Goal: Communication & Community: Participate in discussion

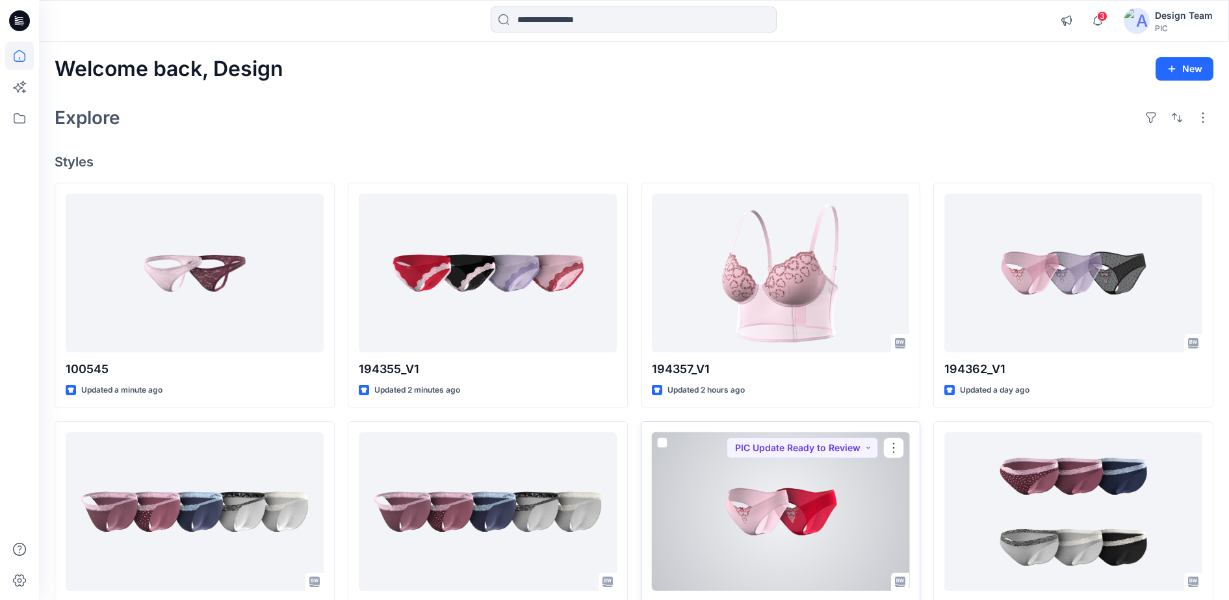
scroll to position [162, 0]
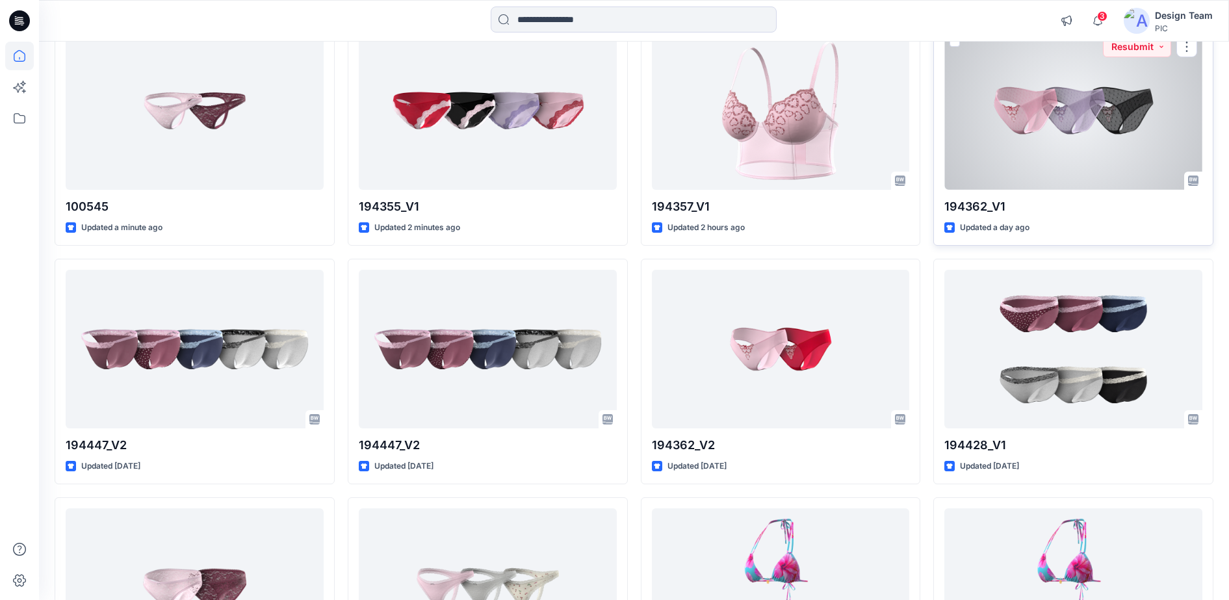
click at [1050, 119] on div at bounding box center [1073, 110] width 258 height 159
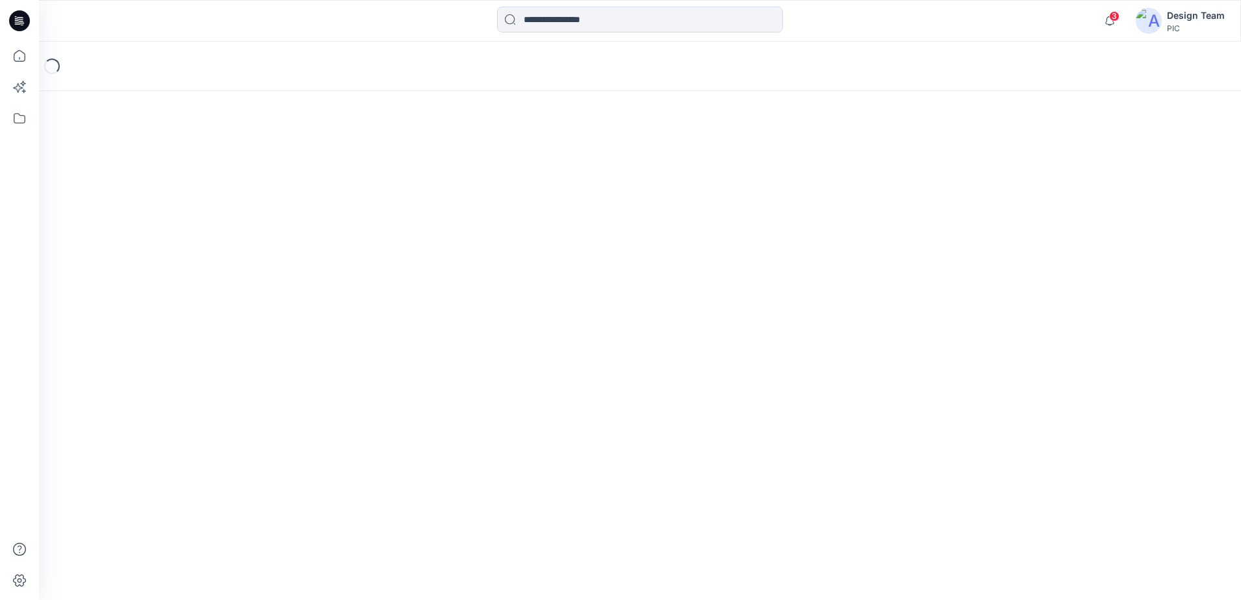
click at [1050, 119] on div "Loading..." at bounding box center [640, 321] width 1202 height 558
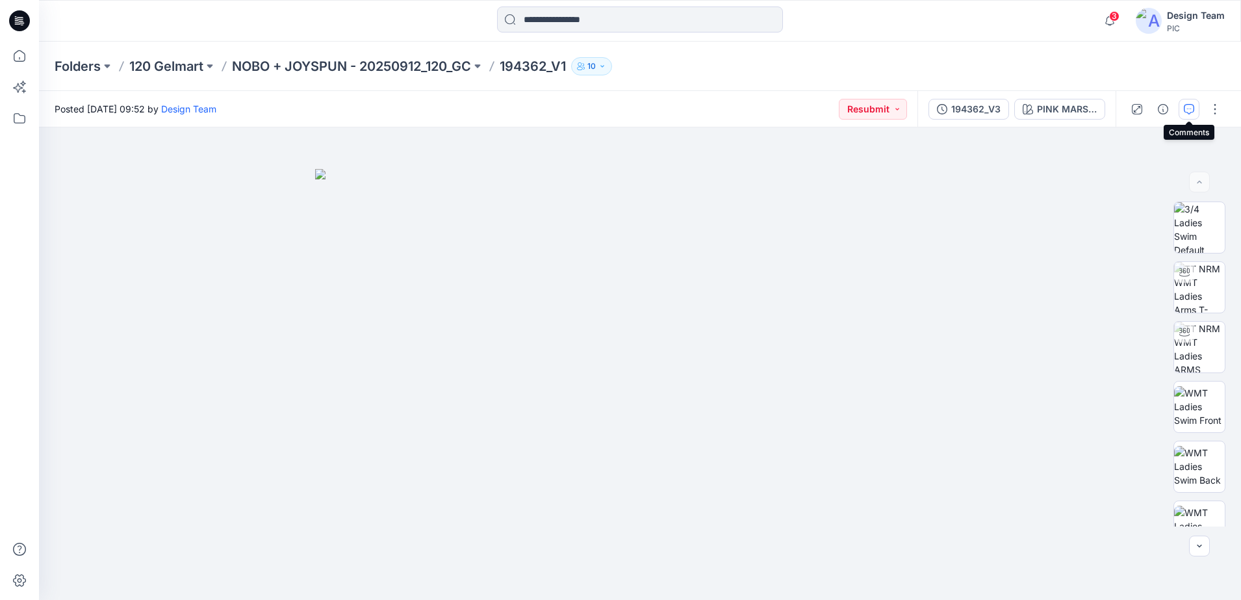
click at [1190, 110] on icon "button" at bounding box center [1189, 109] width 10 height 10
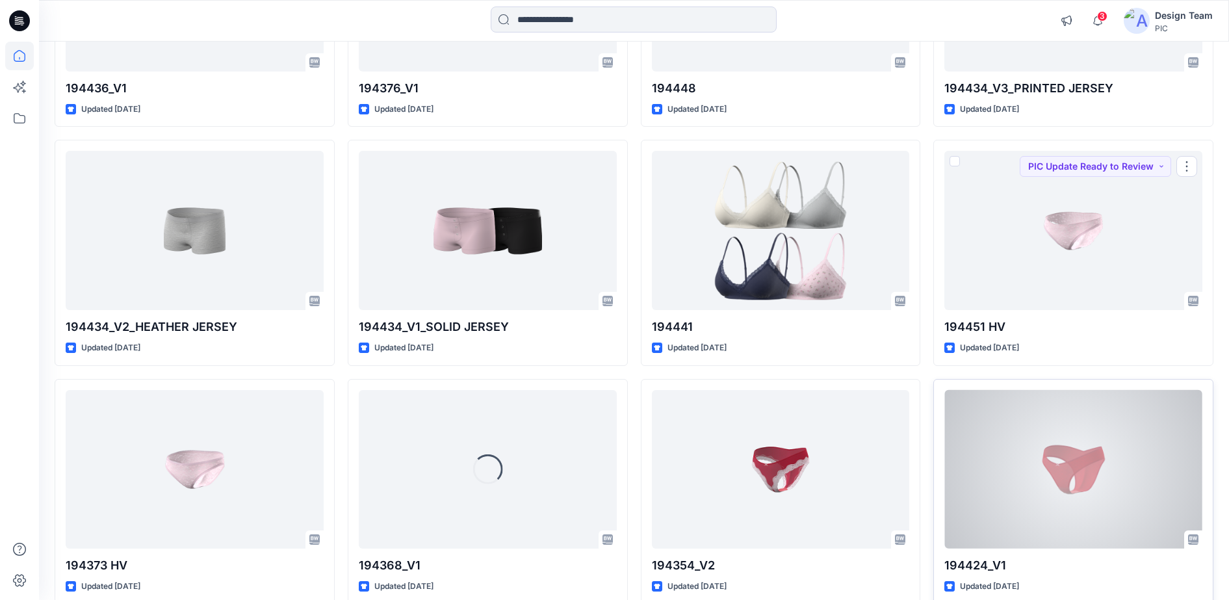
scroll to position [2820, 0]
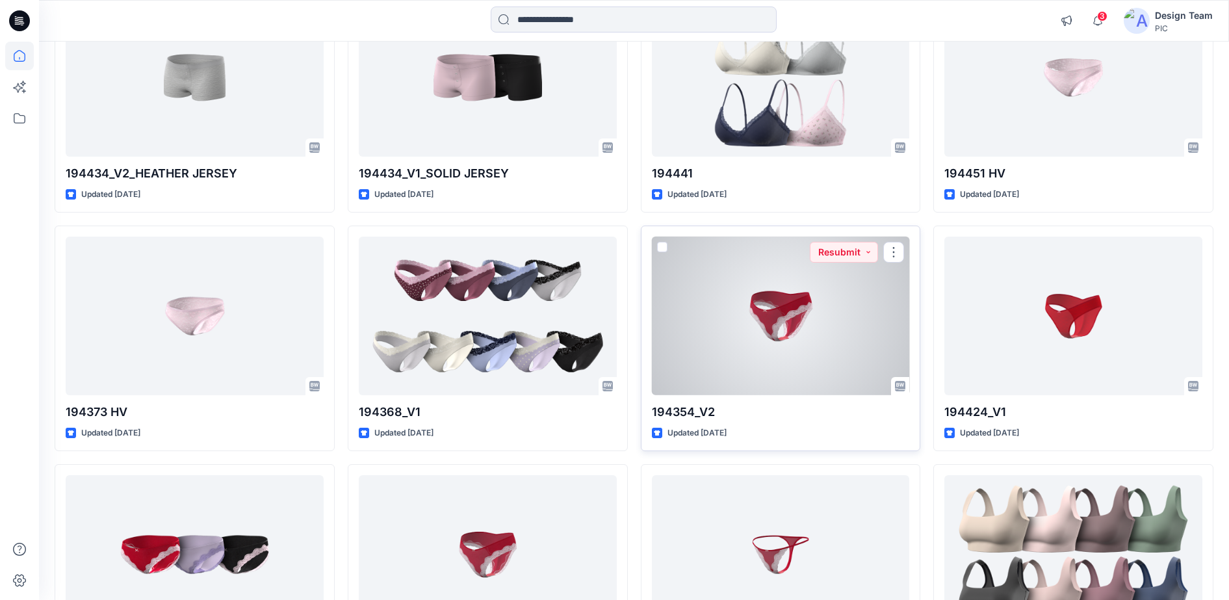
click at [818, 327] on div at bounding box center [781, 316] width 258 height 159
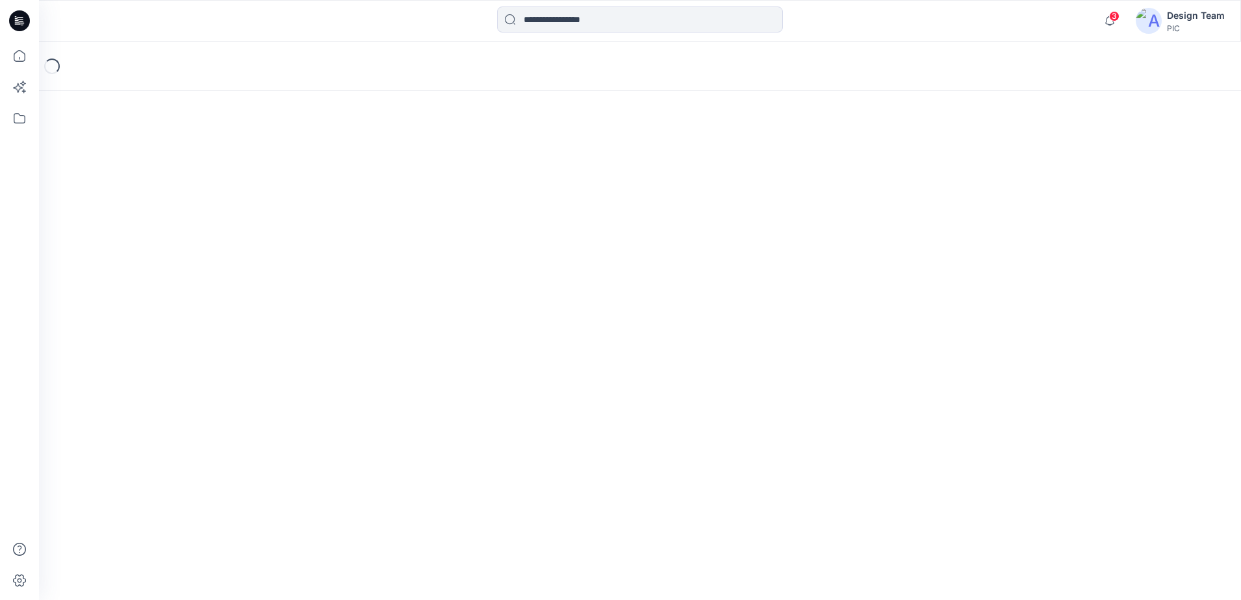
click at [818, 327] on div "Loading..." at bounding box center [640, 321] width 1202 height 558
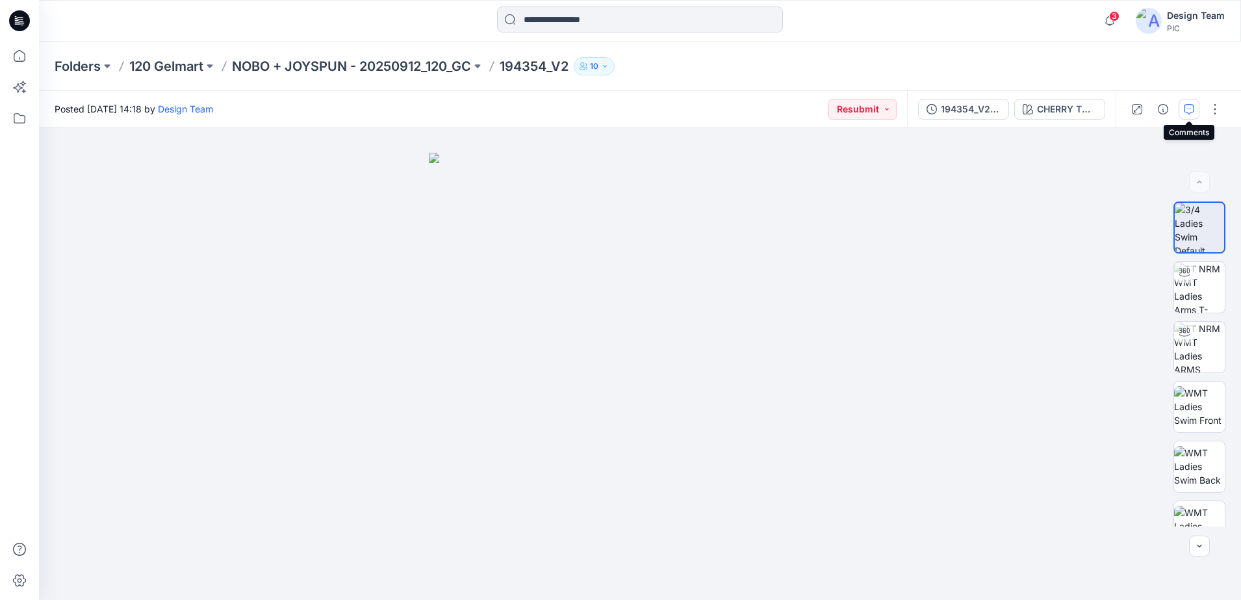
click at [1182, 110] on button "button" at bounding box center [1189, 109] width 21 height 21
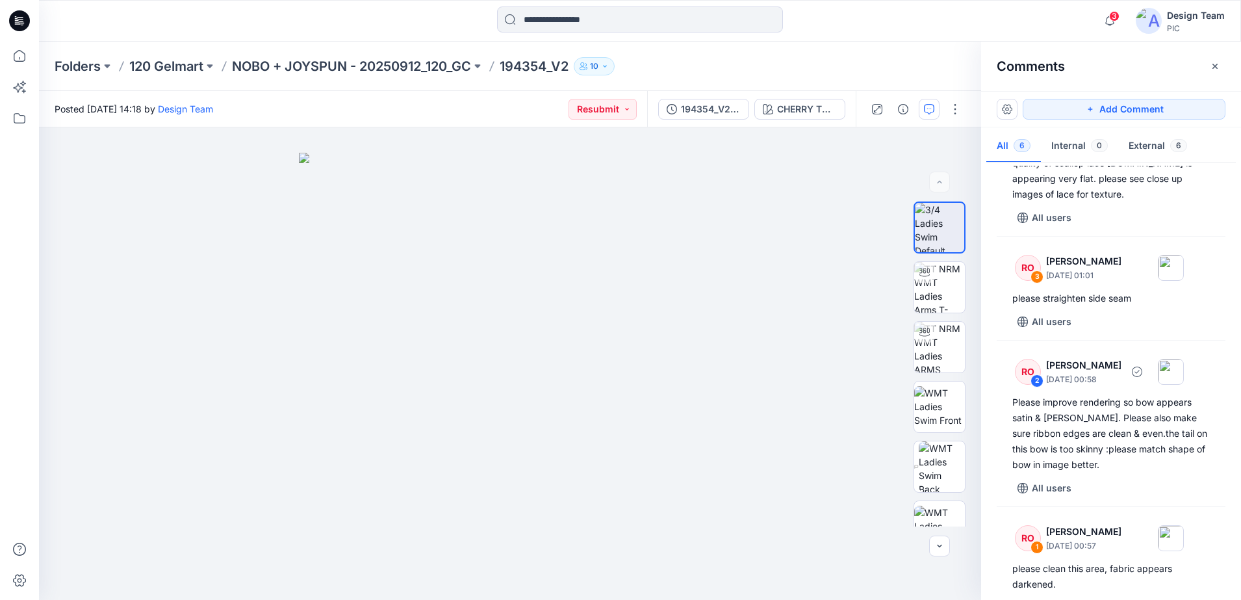
scroll to position [402, 0]
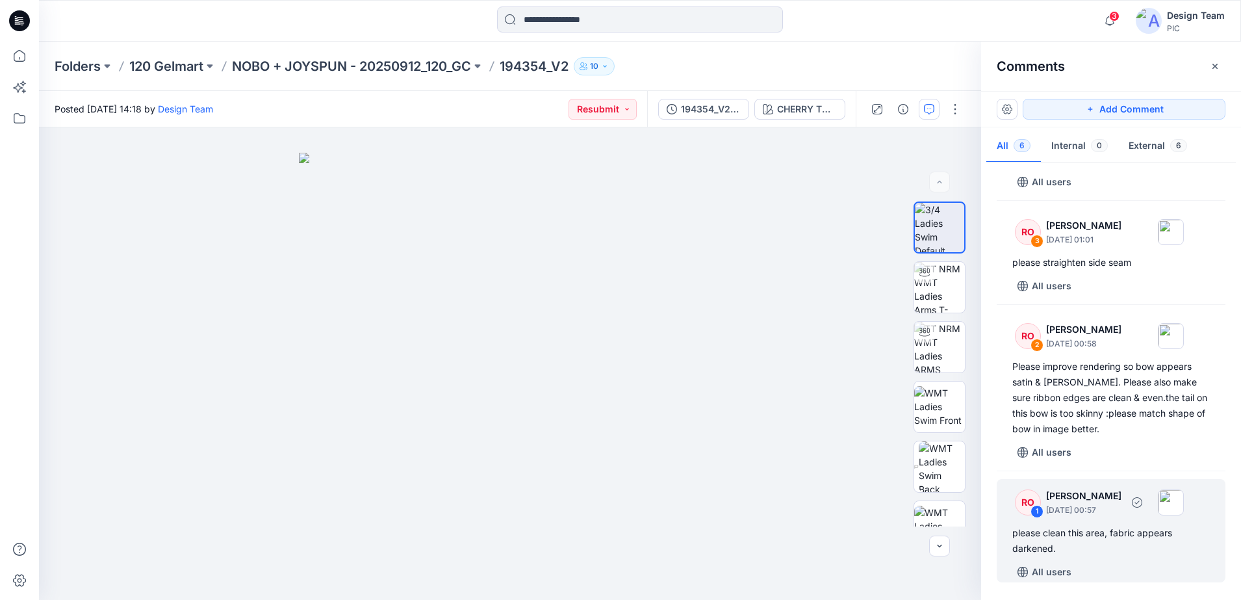
click at [1055, 510] on p "[DATE] 00:57" at bounding box center [1083, 510] width 75 height 13
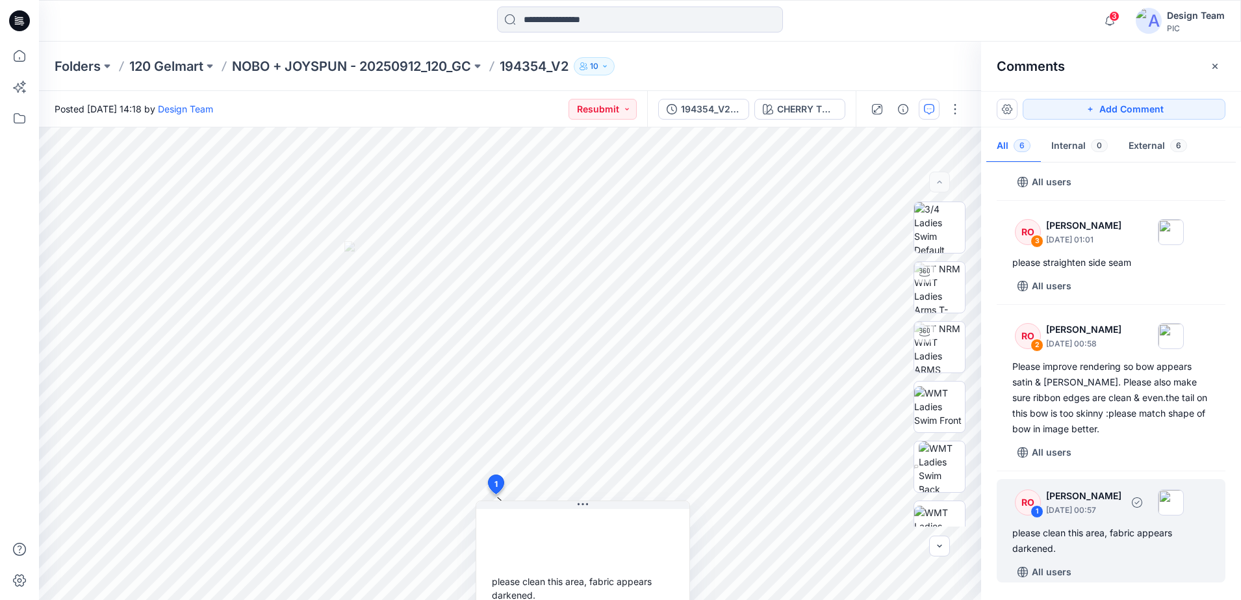
click at [1046, 517] on div "RO 1 [PERSON_NAME] [DATE] 00:57" at bounding box center [1094, 502] width 179 height 36
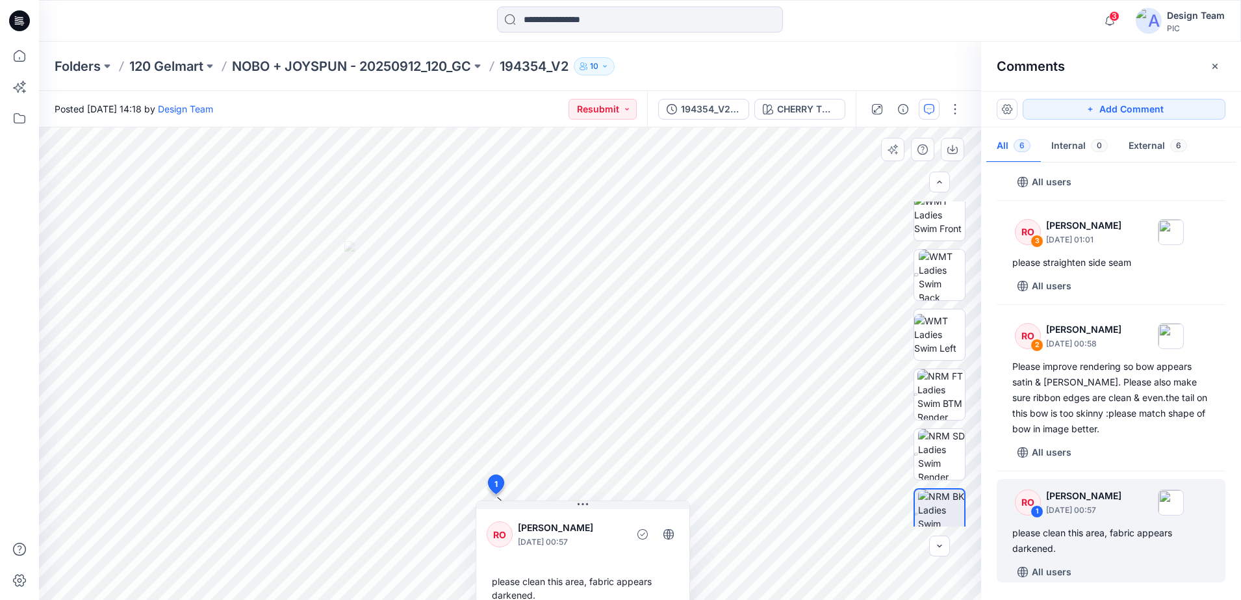
scroll to position [205, 0]
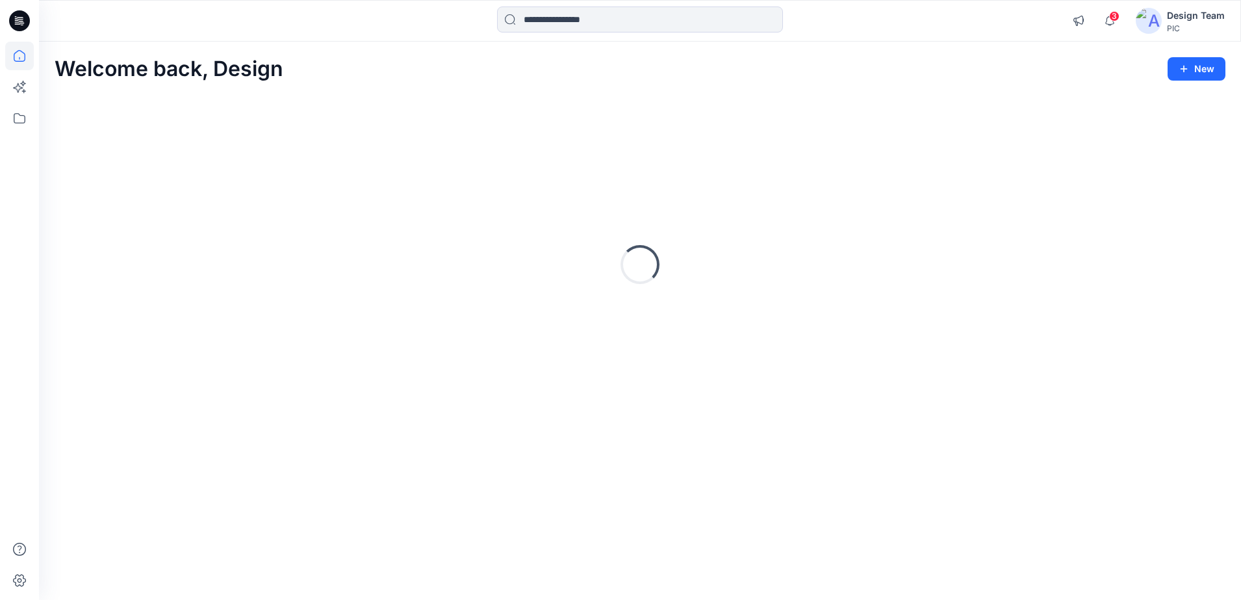
click at [909, 398] on div "Loading..." at bounding box center [640, 264] width 1171 height 325
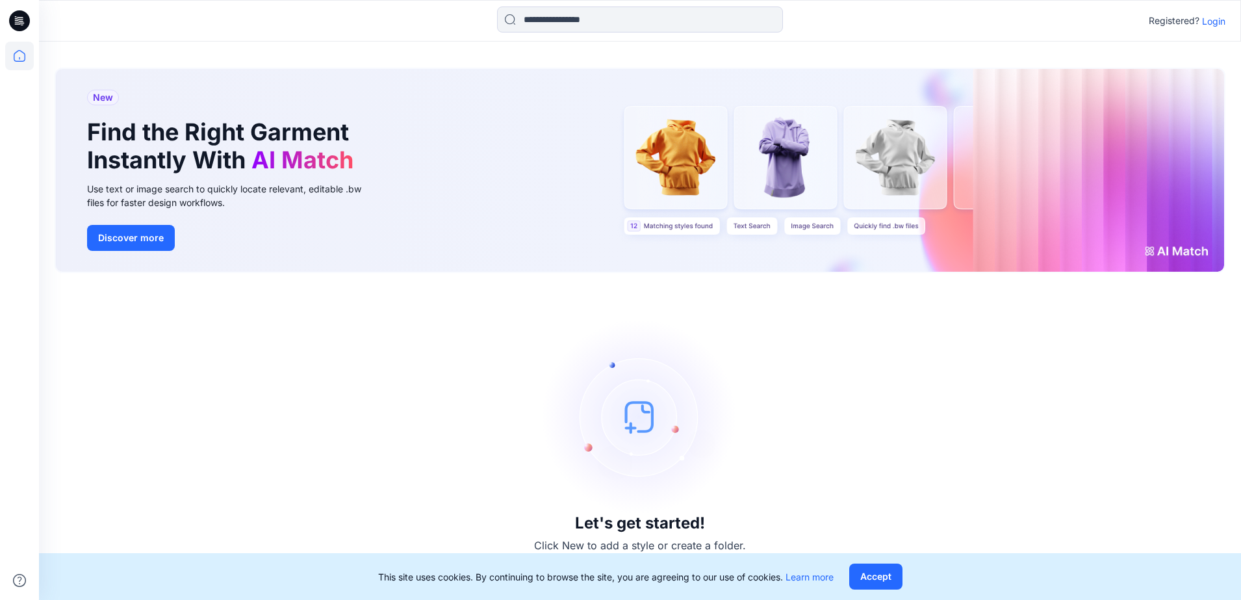
click at [1219, 23] on p "Login" at bounding box center [1213, 21] width 23 height 14
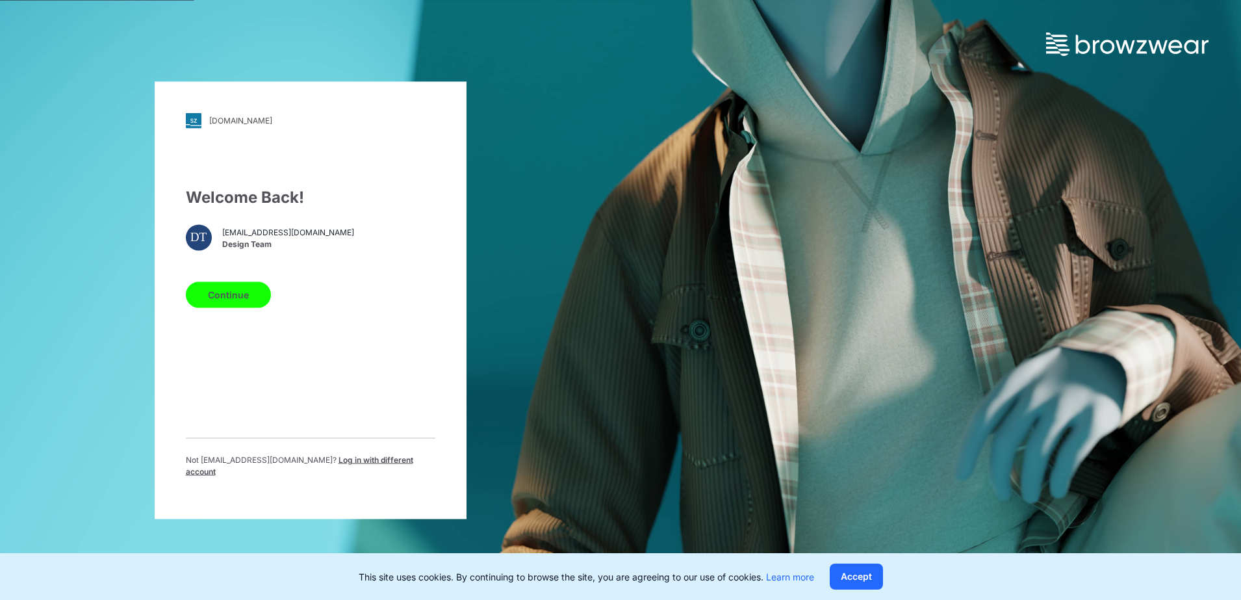
click at [216, 300] on button "Continue" at bounding box center [228, 294] width 85 height 26
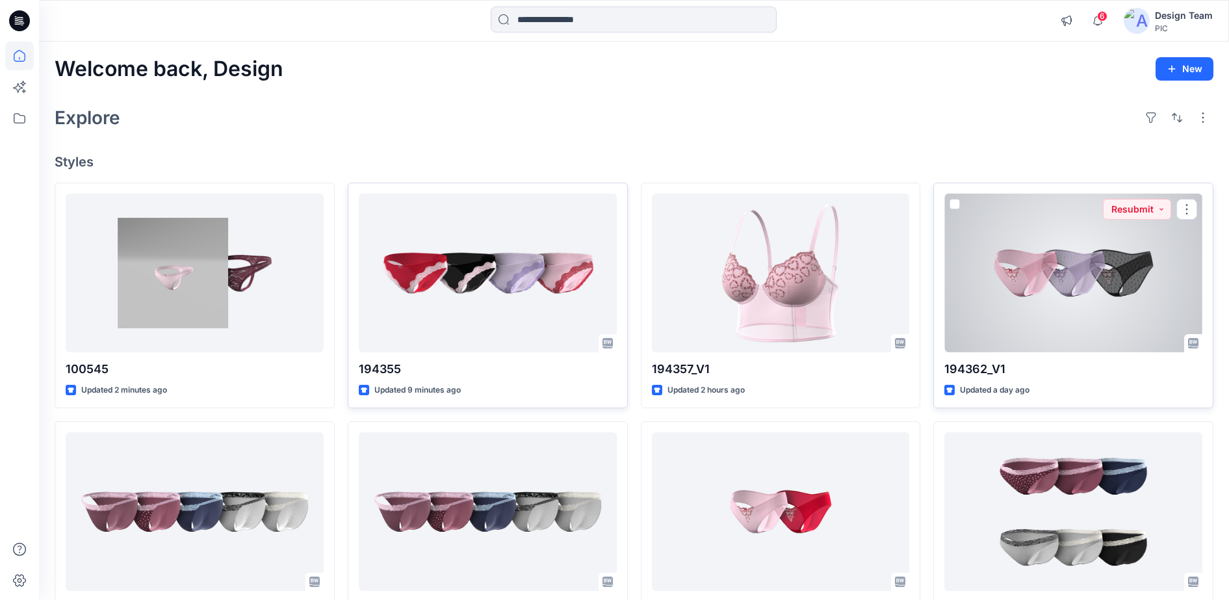
click at [1057, 292] on div at bounding box center [1073, 273] width 258 height 159
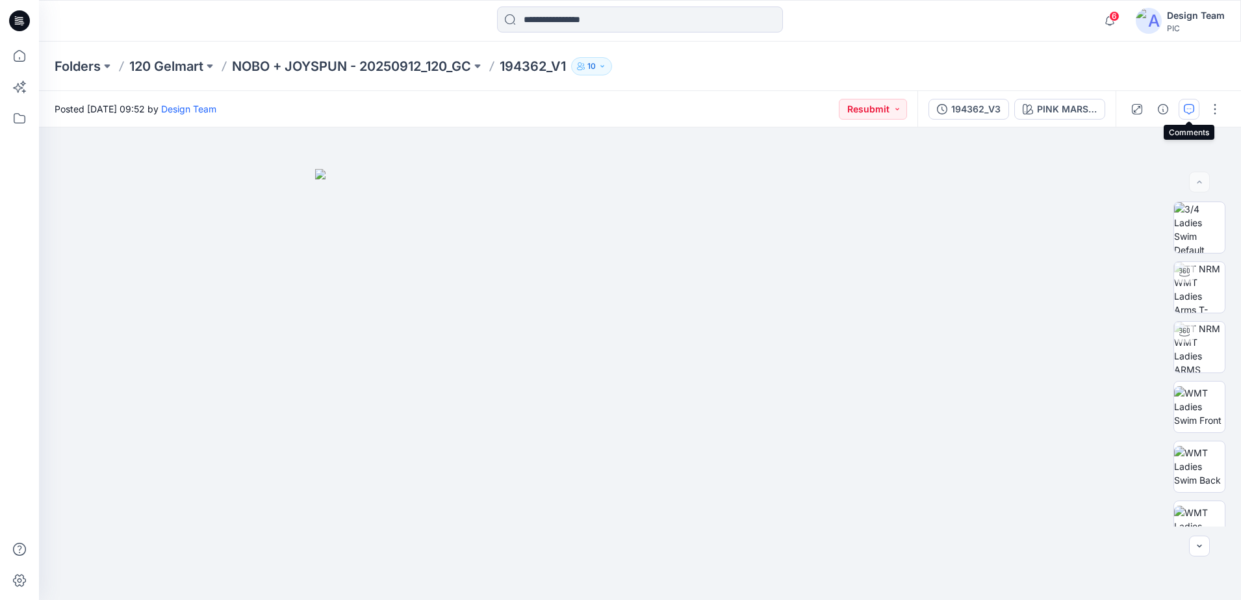
click at [1195, 107] on button "button" at bounding box center [1189, 109] width 21 height 21
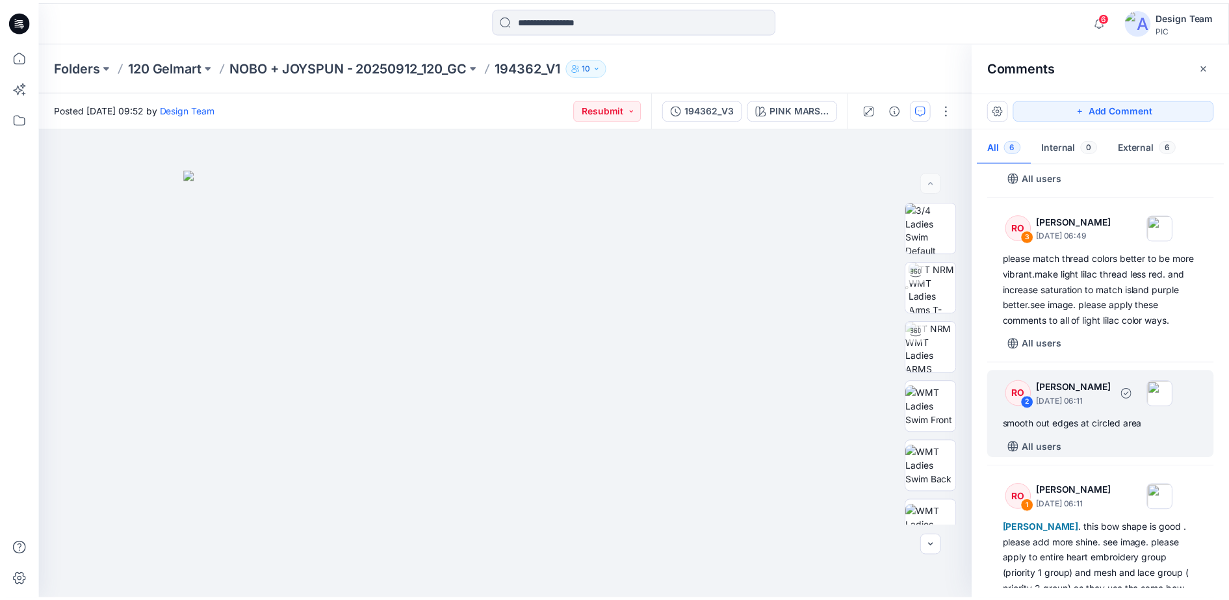
scroll to position [61, 0]
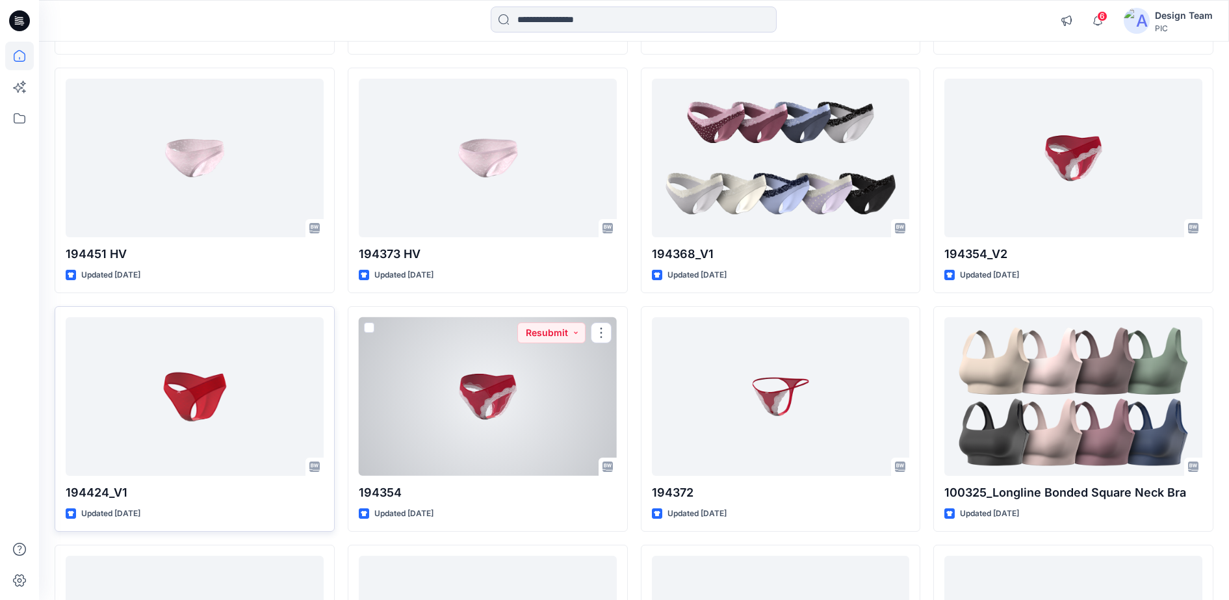
scroll to position [3006, 0]
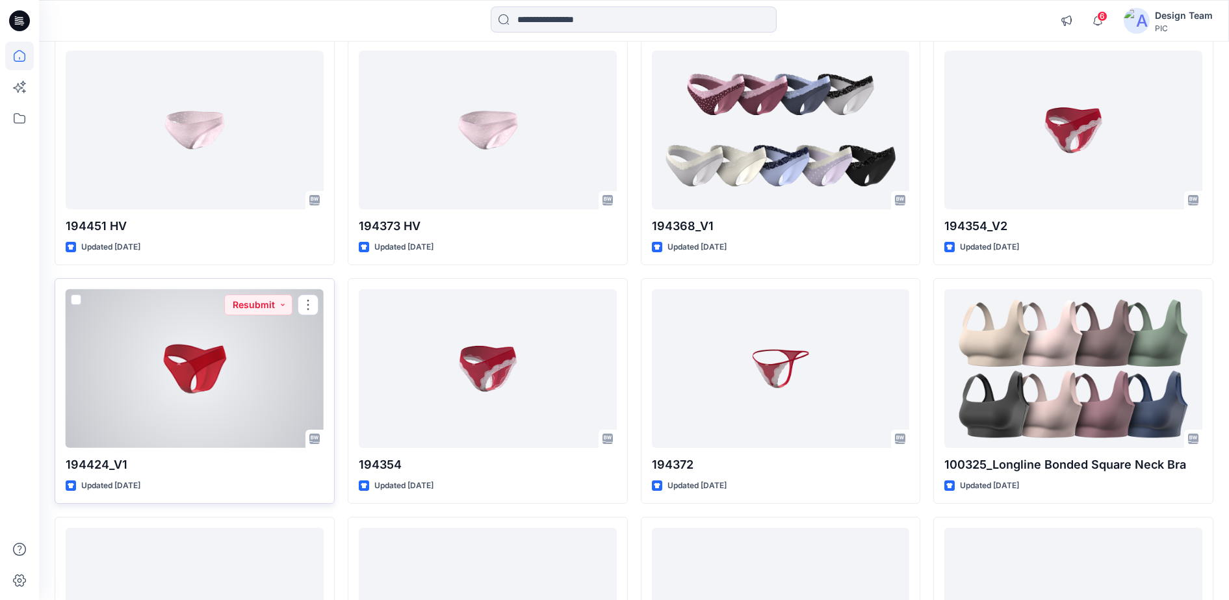
click at [194, 389] on div at bounding box center [195, 368] width 258 height 159
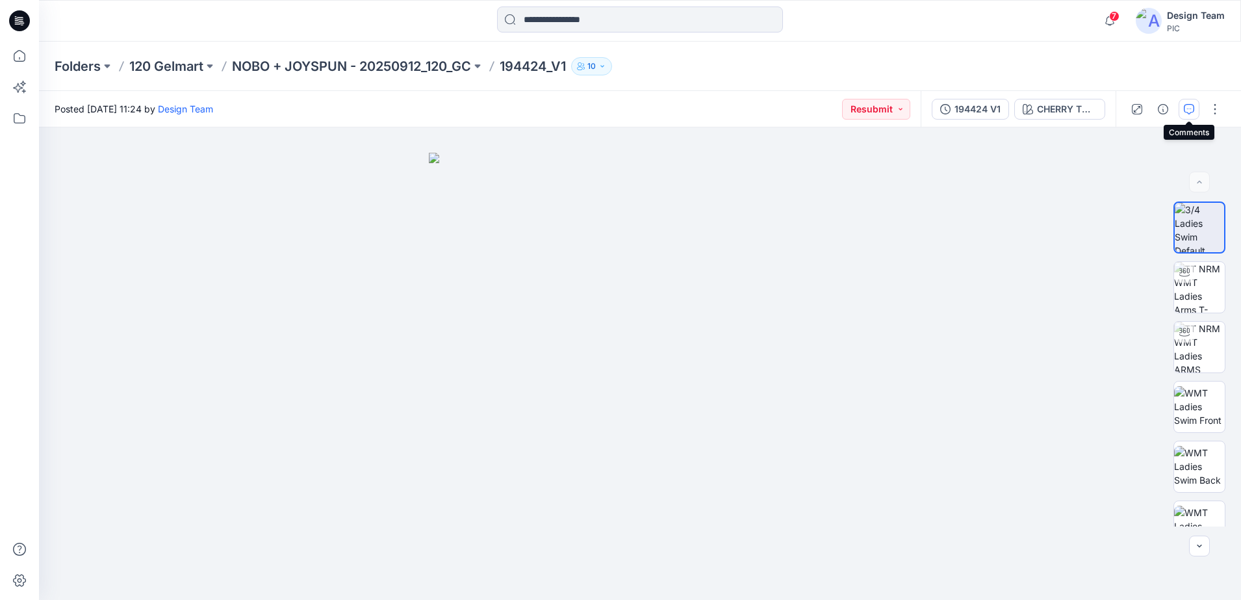
click at [1190, 108] on icon "button" at bounding box center [1189, 109] width 10 height 10
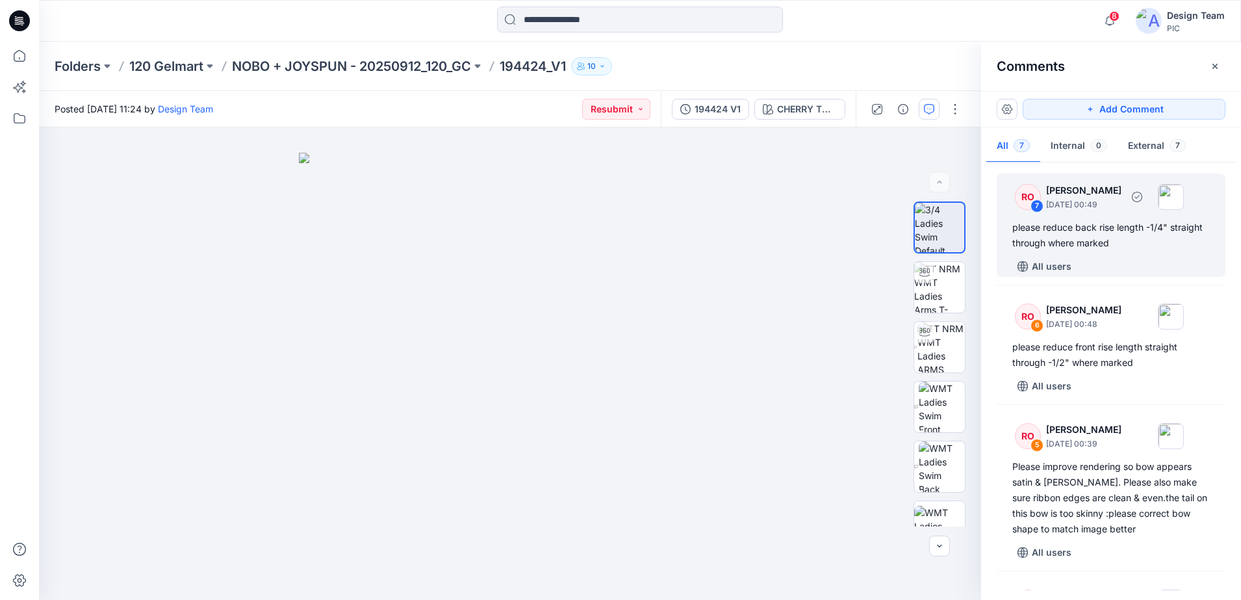
click at [1029, 205] on div "RO" at bounding box center [1028, 197] width 26 height 26
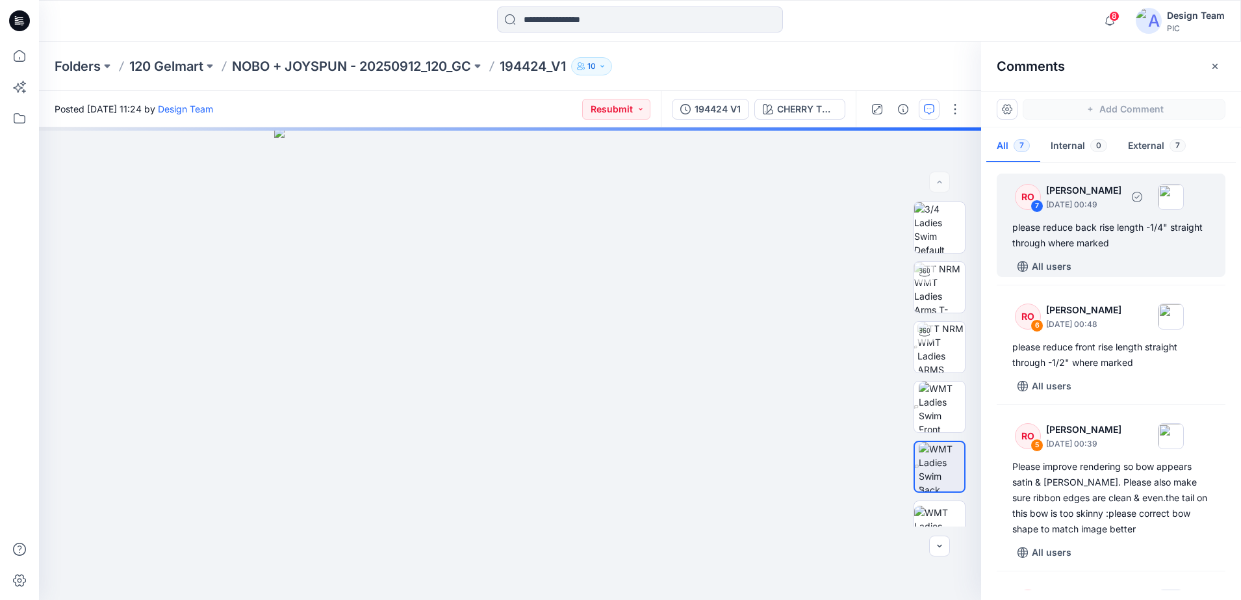
click at [1037, 204] on div "7" at bounding box center [1037, 206] width 13 height 13
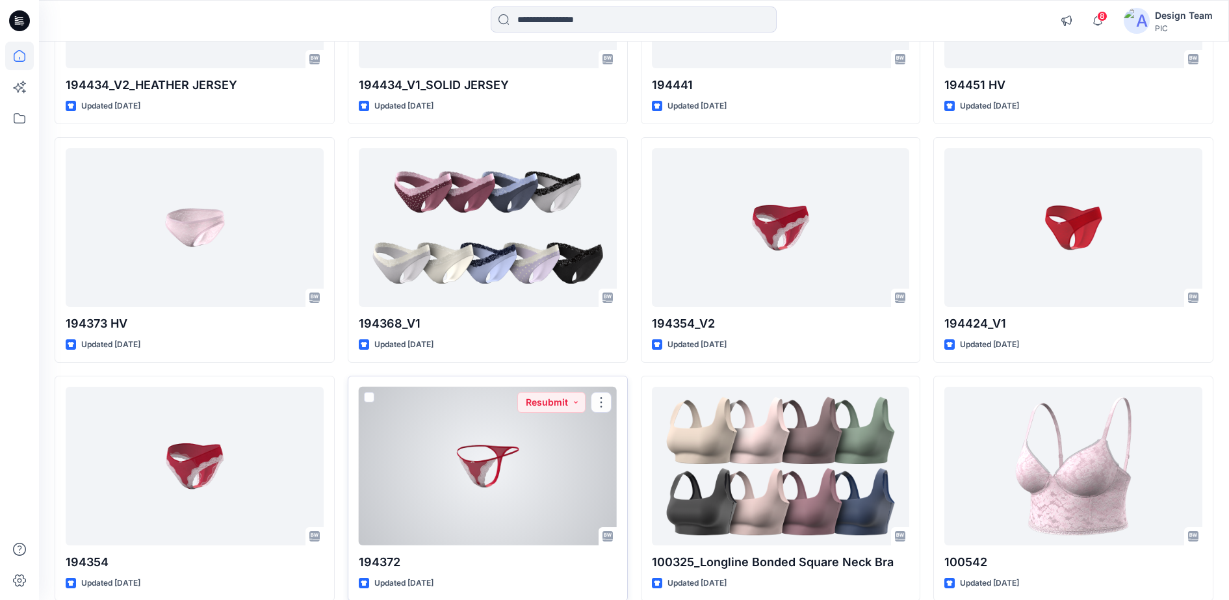
scroll to position [2886, 0]
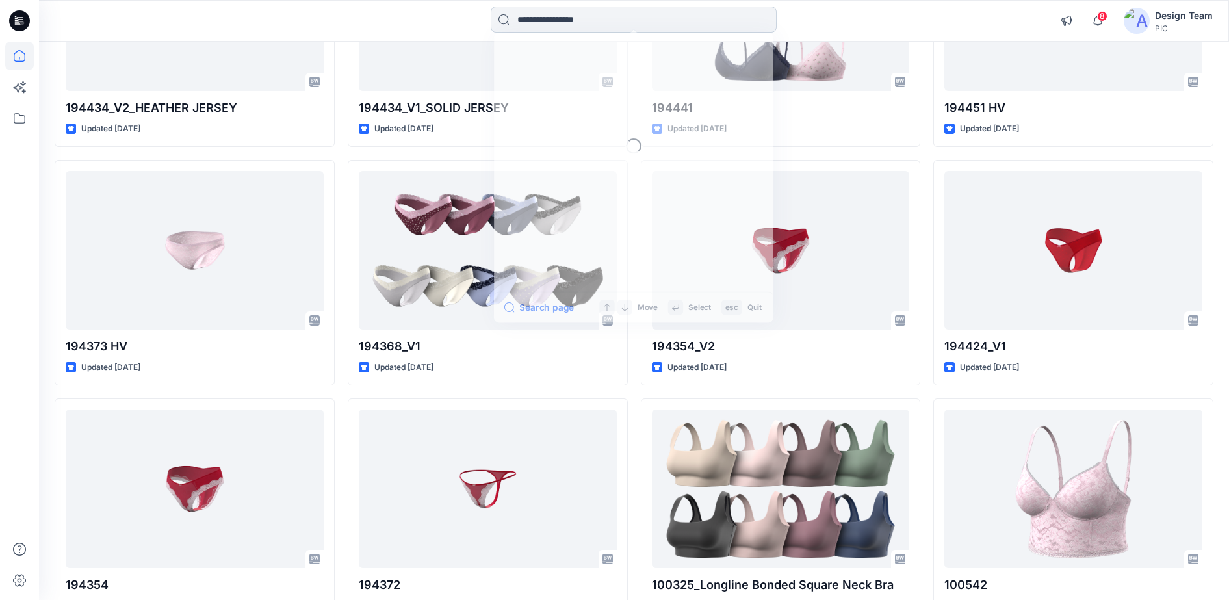
click at [600, 16] on input at bounding box center [634, 19] width 286 height 26
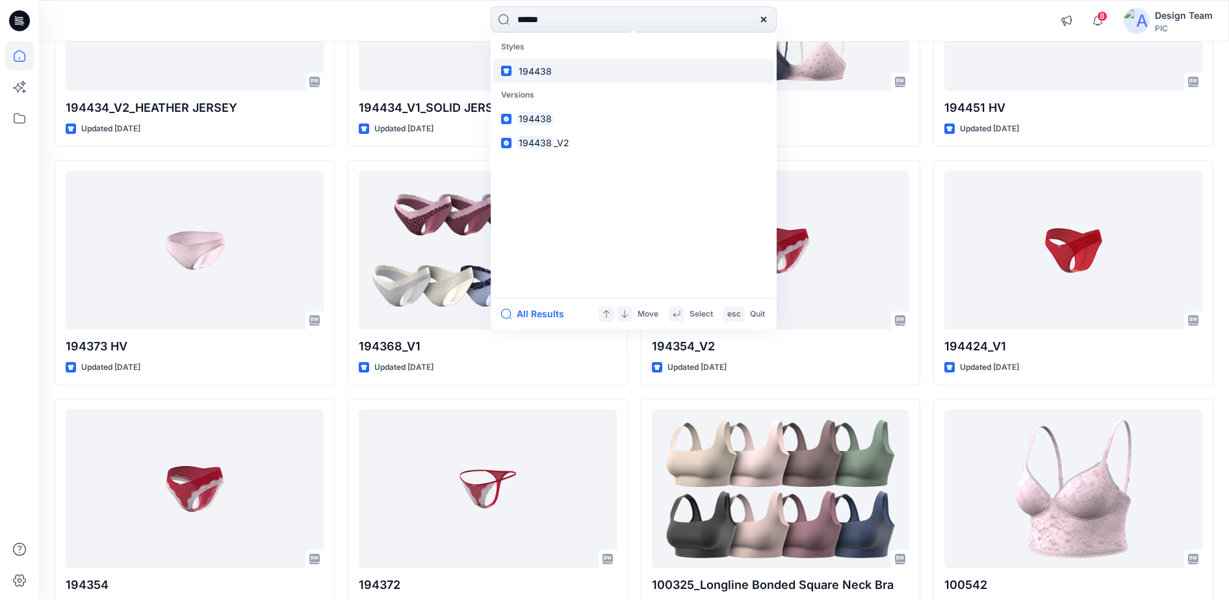
type input "******"
click at [547, 78] on link "194438" at bounding box center [633, 71] width 281 height 24
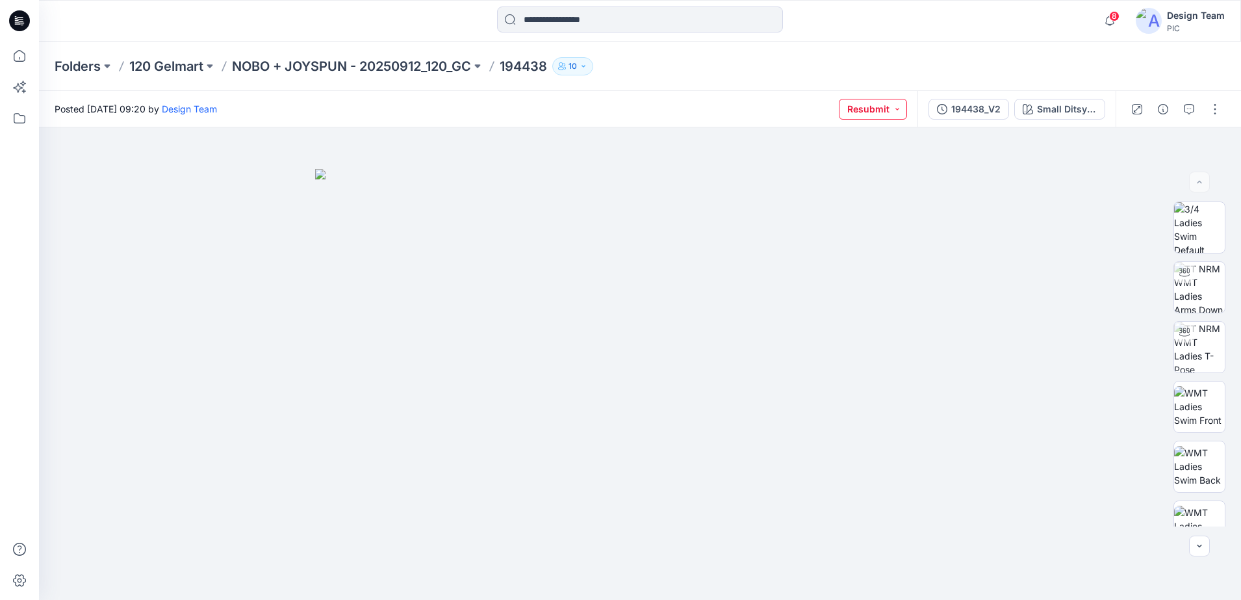
click at [882, 114] on button "Resubmit" at bounding box center [873, 109] width 68 height 21
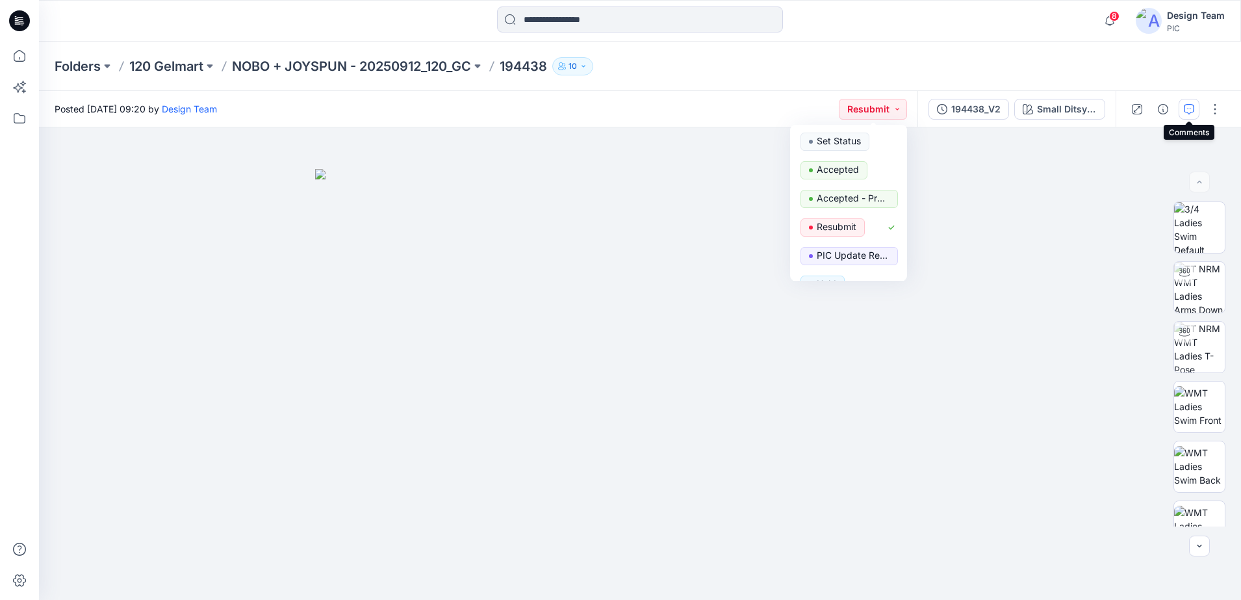
click at [1193, 113] on icon "button" at bounding box center [1189, 109] width 10 height 10
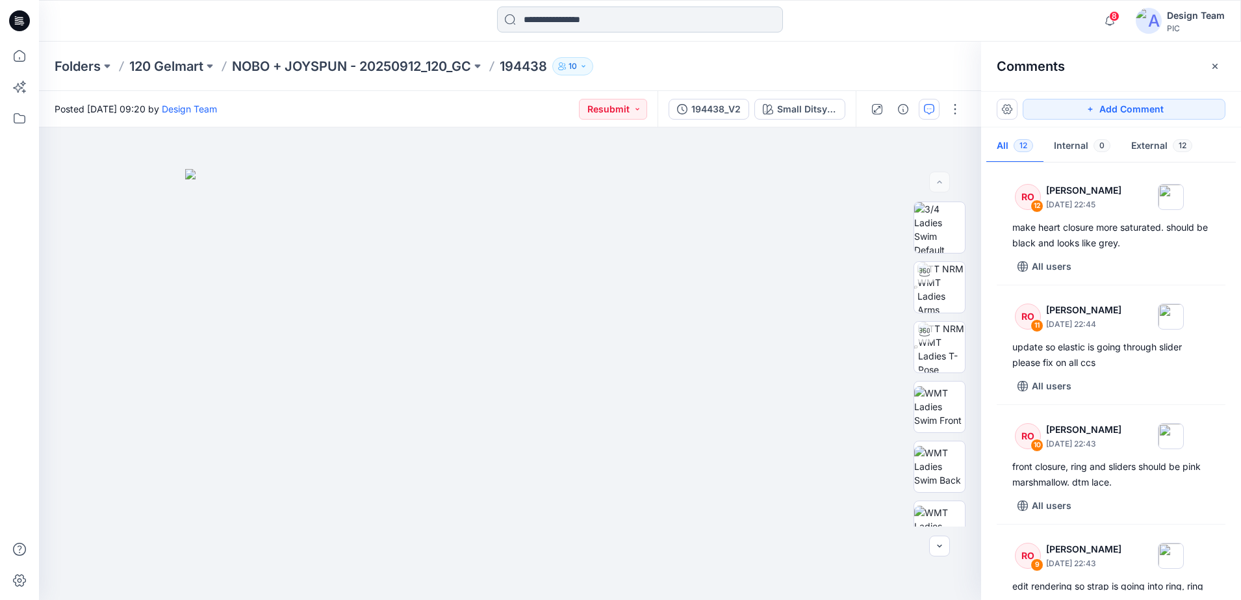
click at [576, 24] on input at bounding box center [640, 19] width 286 height 26
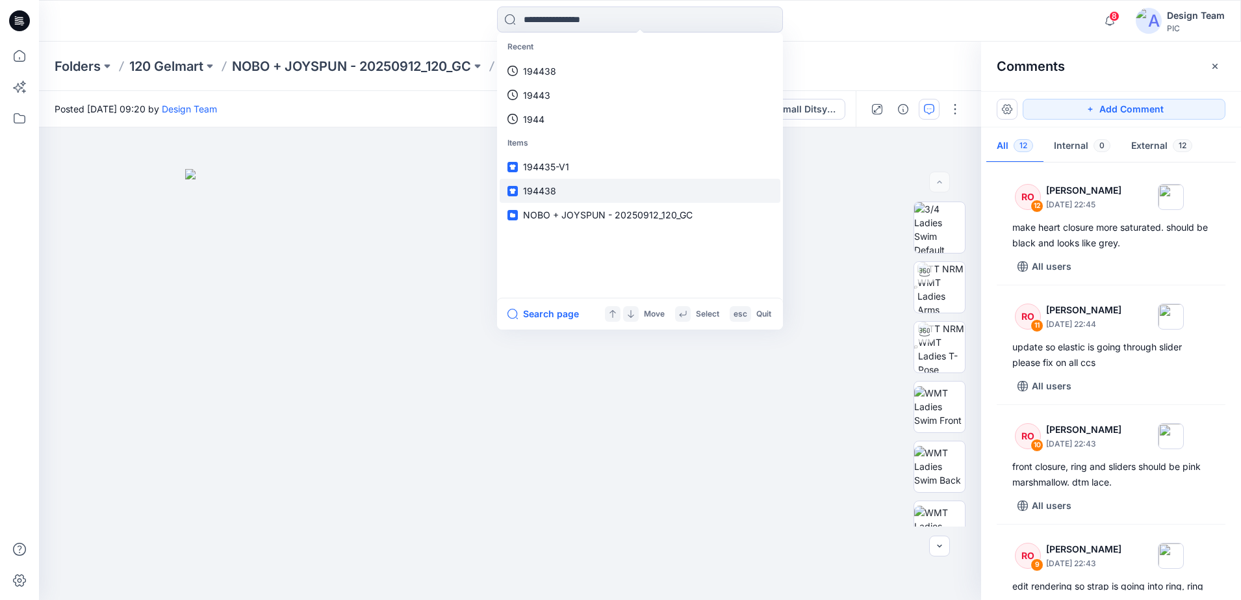
click at [545, 196] on span "194438" at bounding box center [539, 190] width 33 height 11
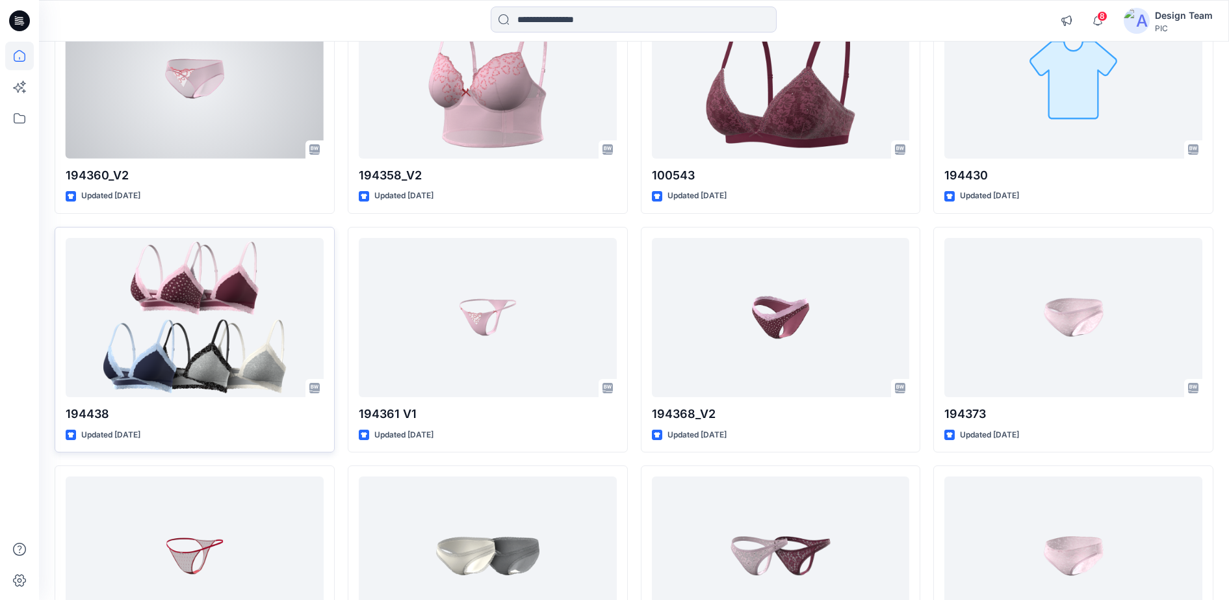
scroll to position [4479, 0]
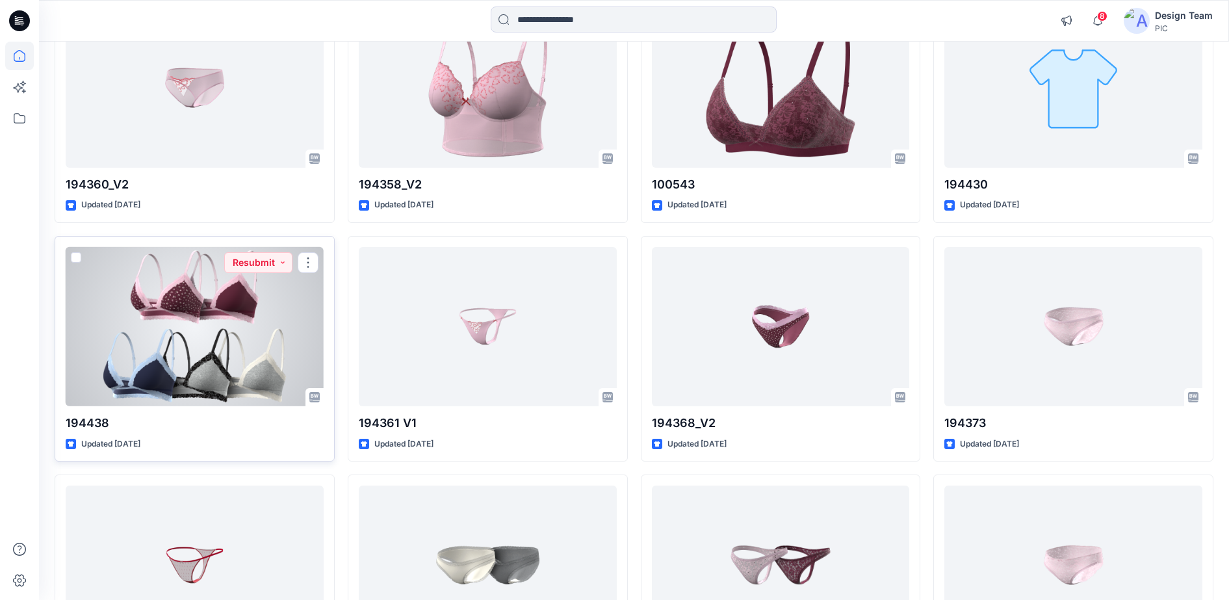
click at [230, 291] on div at bounding box center [195, 326] width 258 height 159
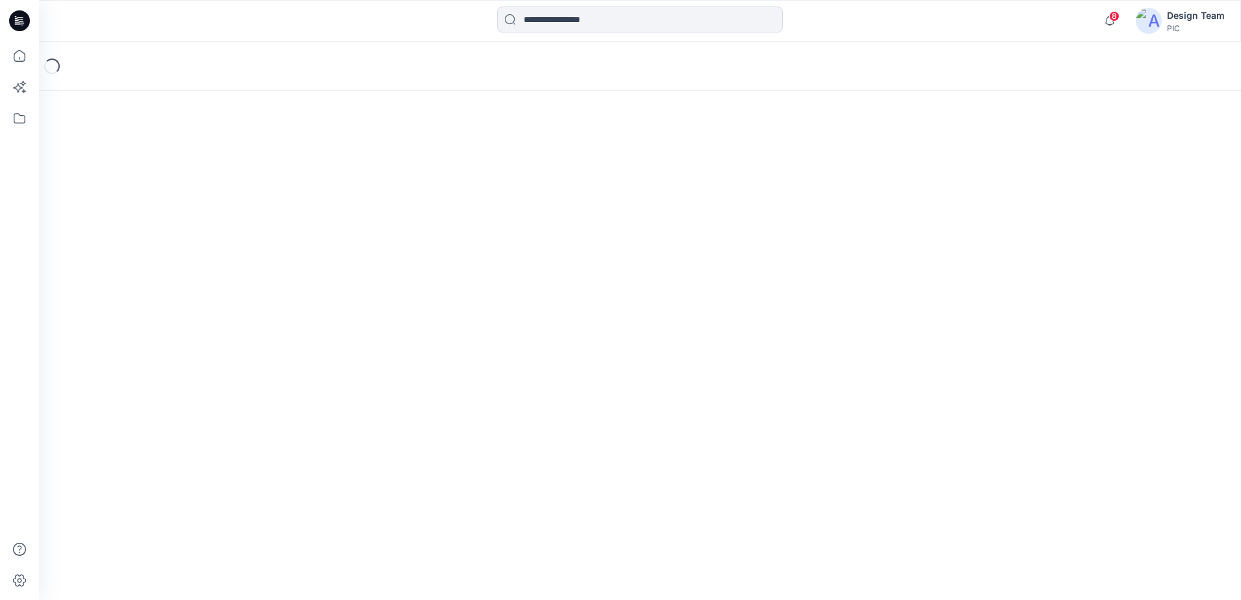
click at [230, 294] on div "Loading..." at bounding box center [640, 321] width 1202 height 558
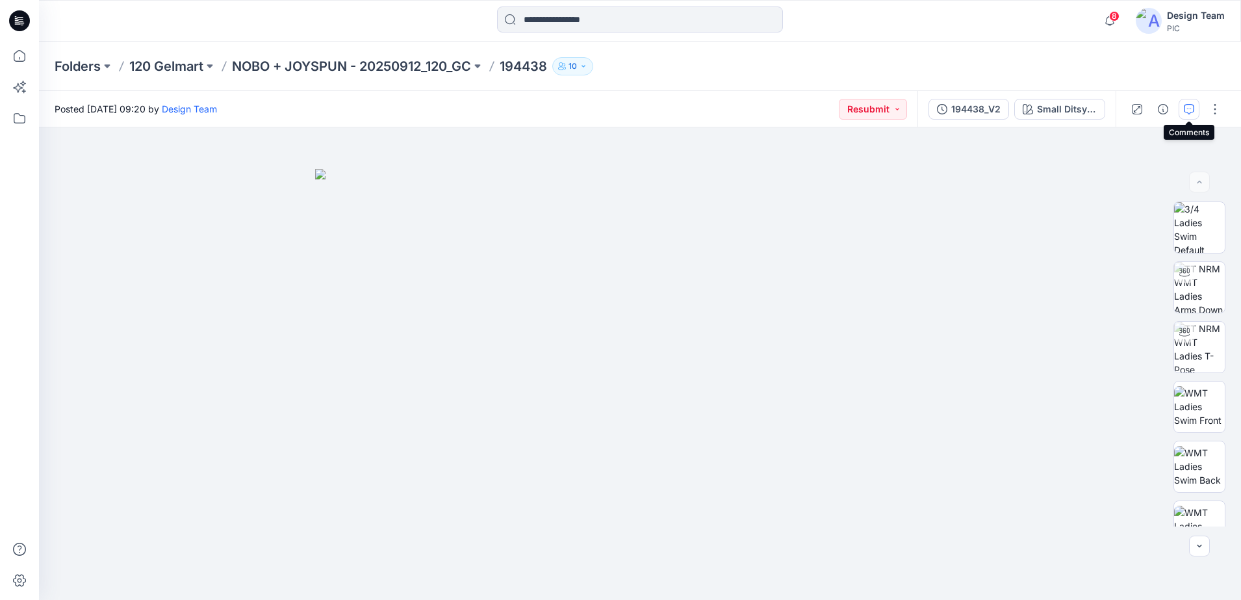
click at [1194, 108] on icon "button" at bounding box center [1189, 109] width 10 height 10
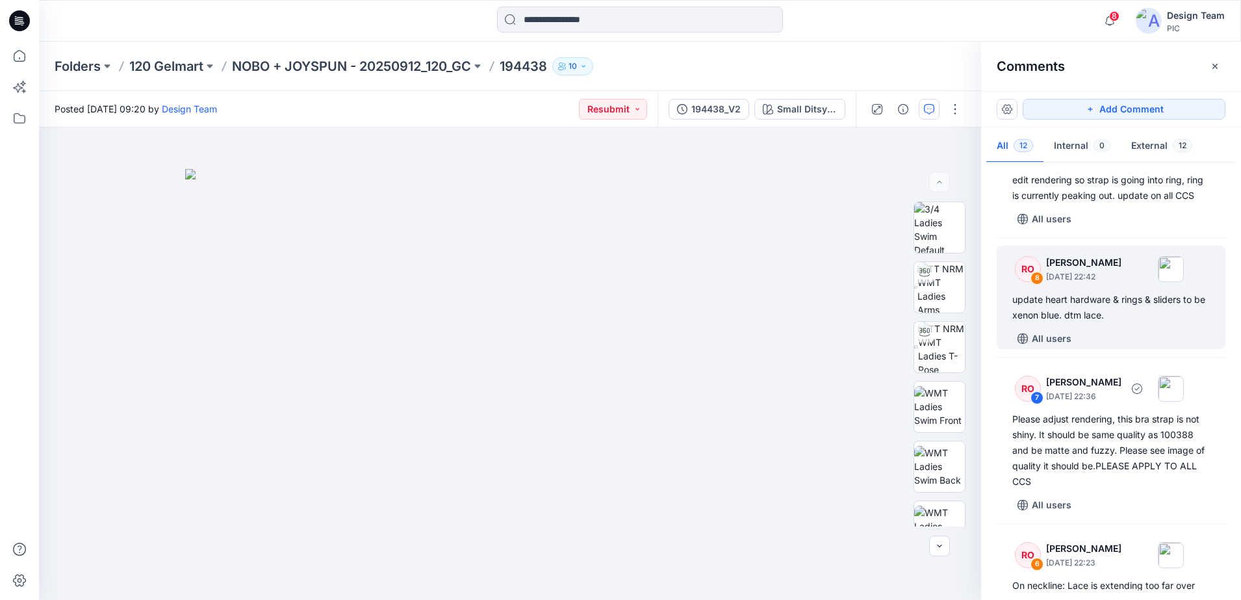
scroll to position [487, 0]
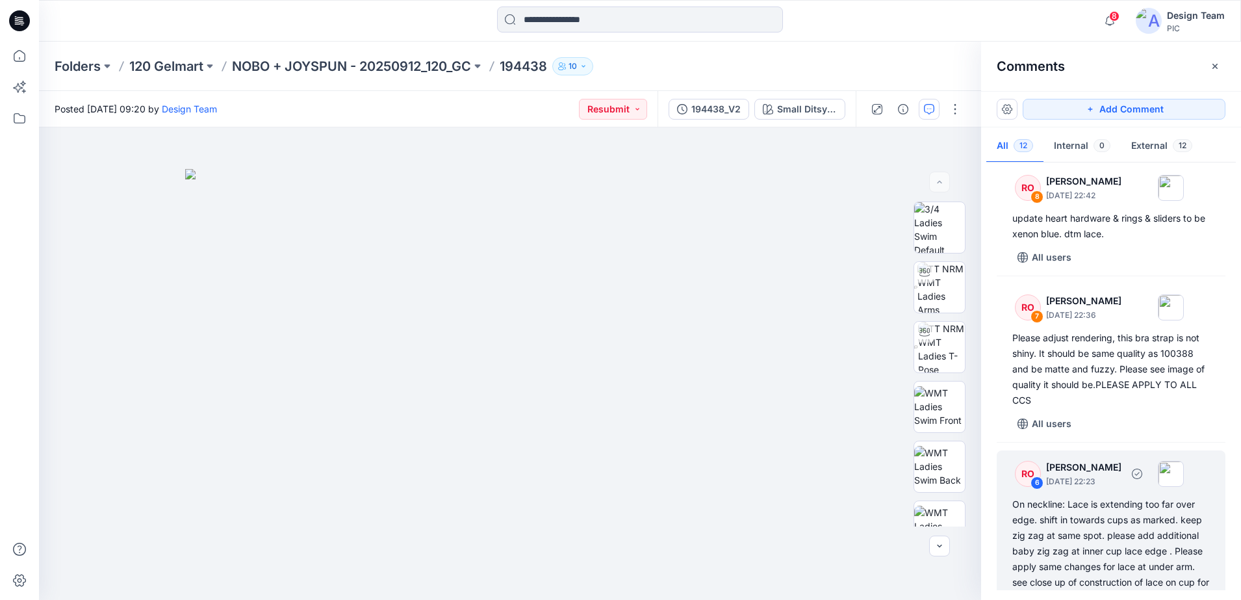
click at [1049, 488] on p "October 01, 2025 22:23" at bounding box center [1083, 481] width 75 height 13
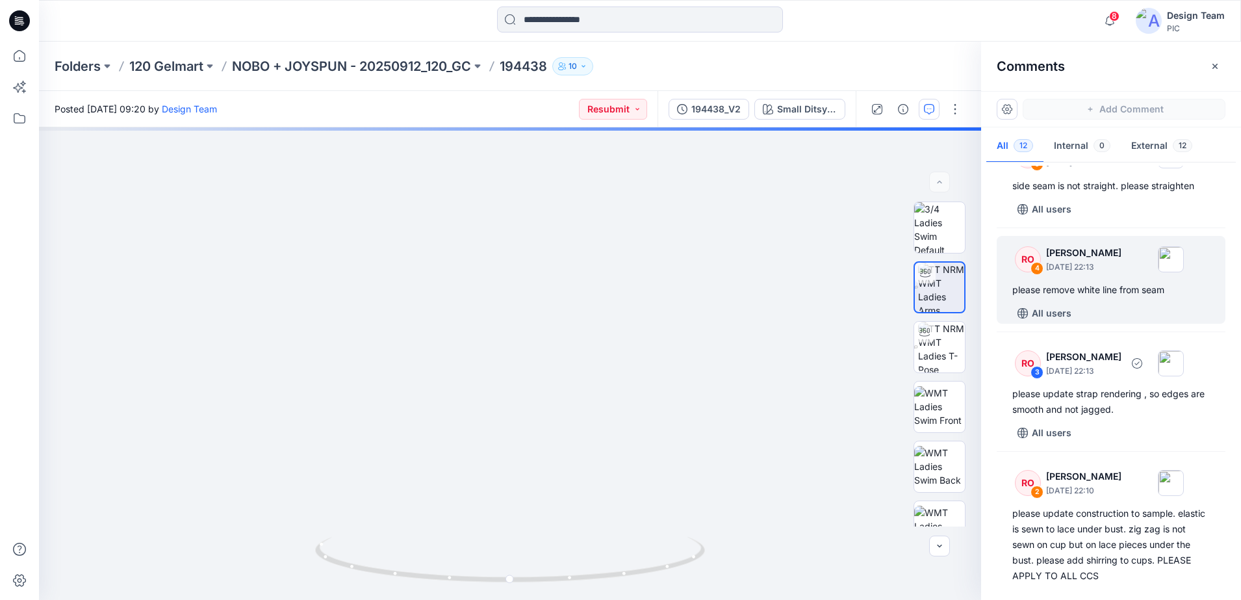
scroll to position [1032, 0]
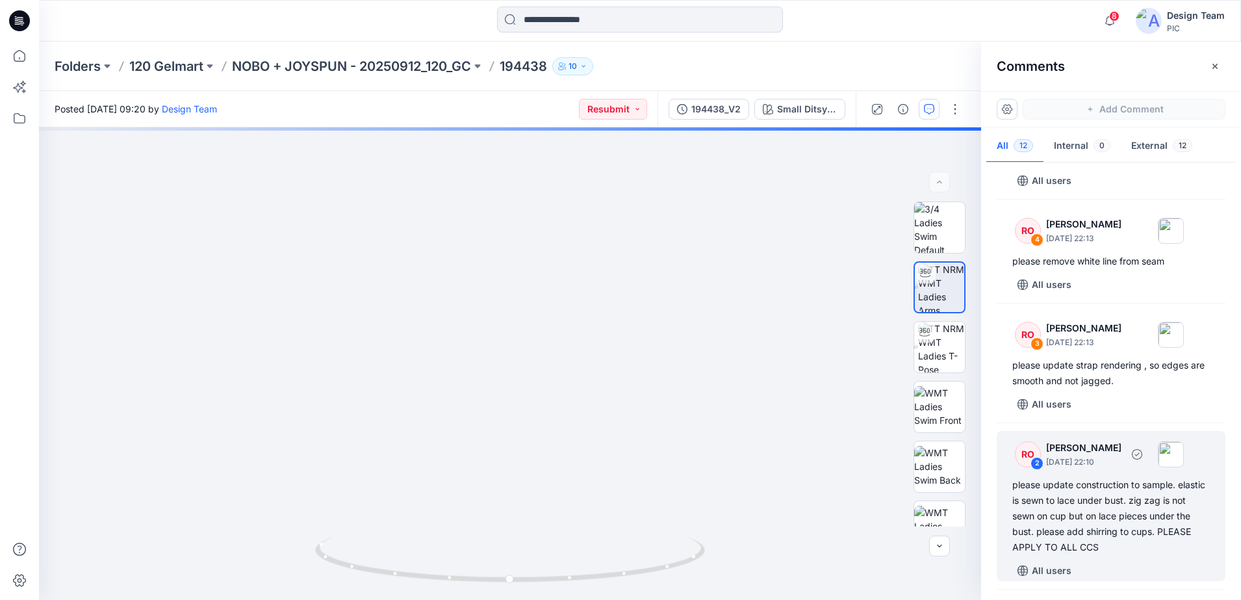
click at [1034, 470] on div "2" at bounding box center [1037, 463] width 13 height 13
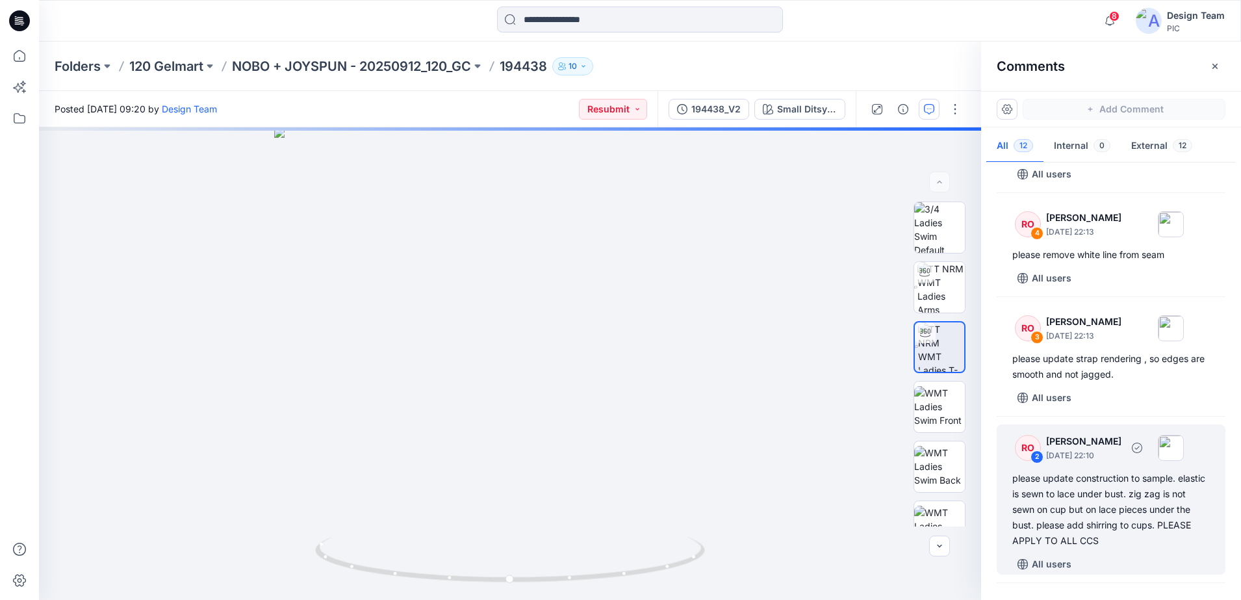
click at [1038, 463] on div "2" at bounding box center [1037, 456] width 13 height 13
click at [1034, 463] on div "2" at bounding box center [1037, 456] width 13 height 13
click at [1033, 463] on div "2" at bounding box center [1037, 456] width 13 height 13
click at [602, 356] on div "Small Ditsy V1_plum Candy Loading... Material Properties Loading..." at bounding box center [510, 363] width 942 height 472
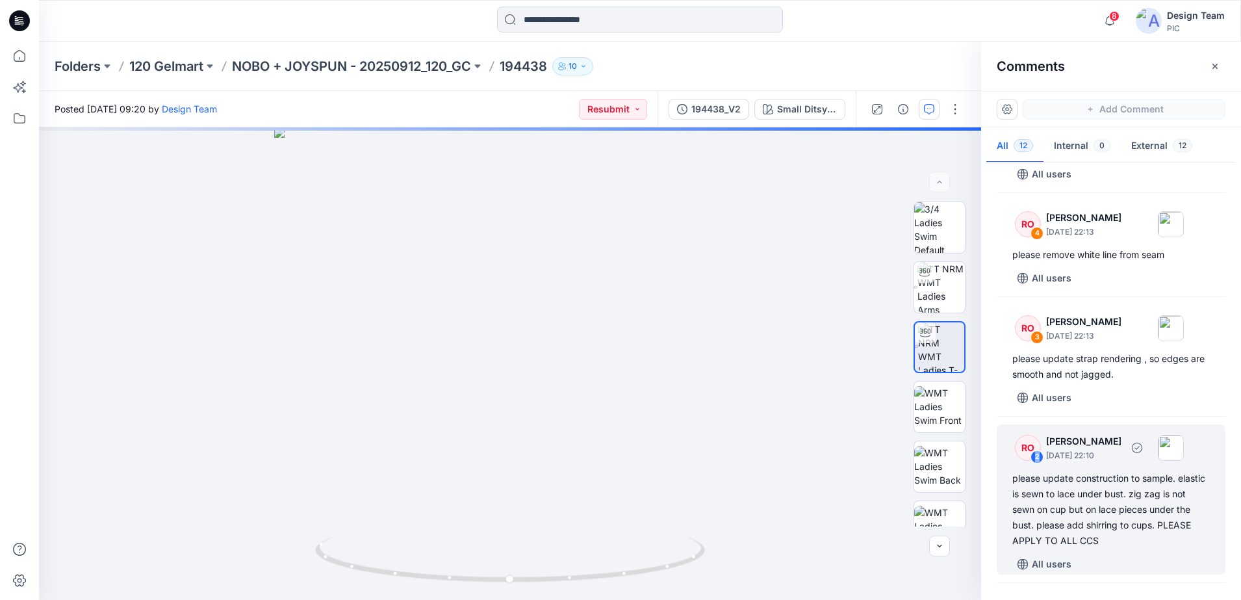
click at [1037, 463] on div "2" at bounding box center [1037, 456] width 13 height 13
click at [1038, 463] on div "2" at bounding box center [1037, 456] width 13 height 13
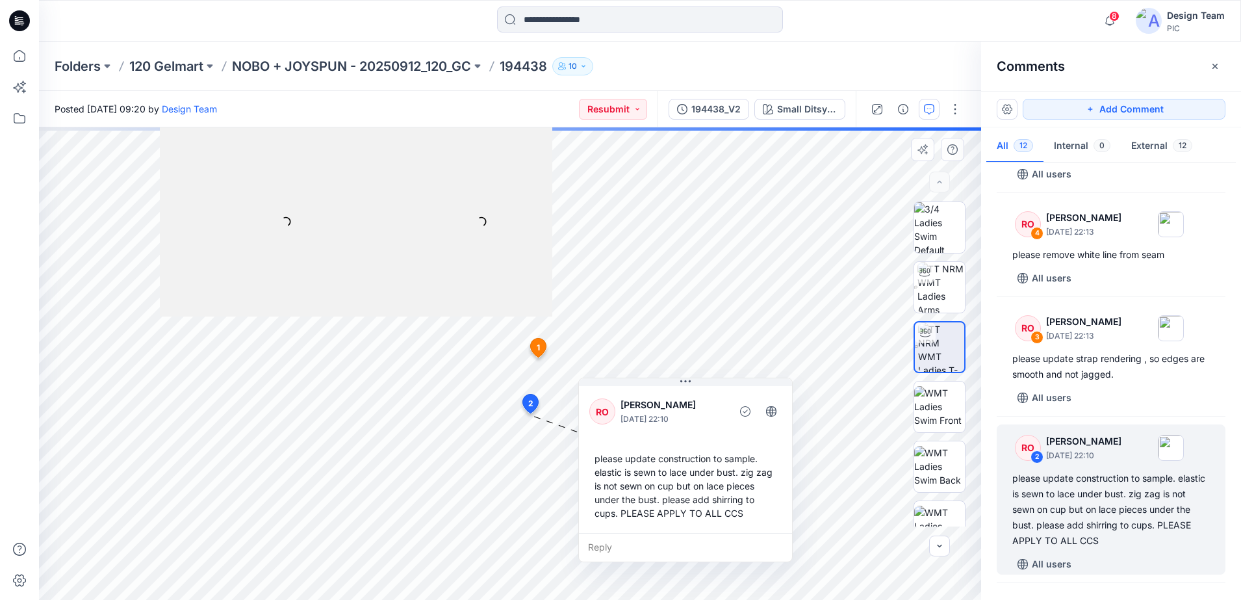
drag, startPoint x: 637, startPoint y: 441, endPoint x: 705, endPoint y: 399, distance: 80.3
click at [705, 399] on p "[PERSON_NAME]" at bounding box center [674, 405] width 106 height 16
